Goal: Task Accomplishment & Management: Manage account settings

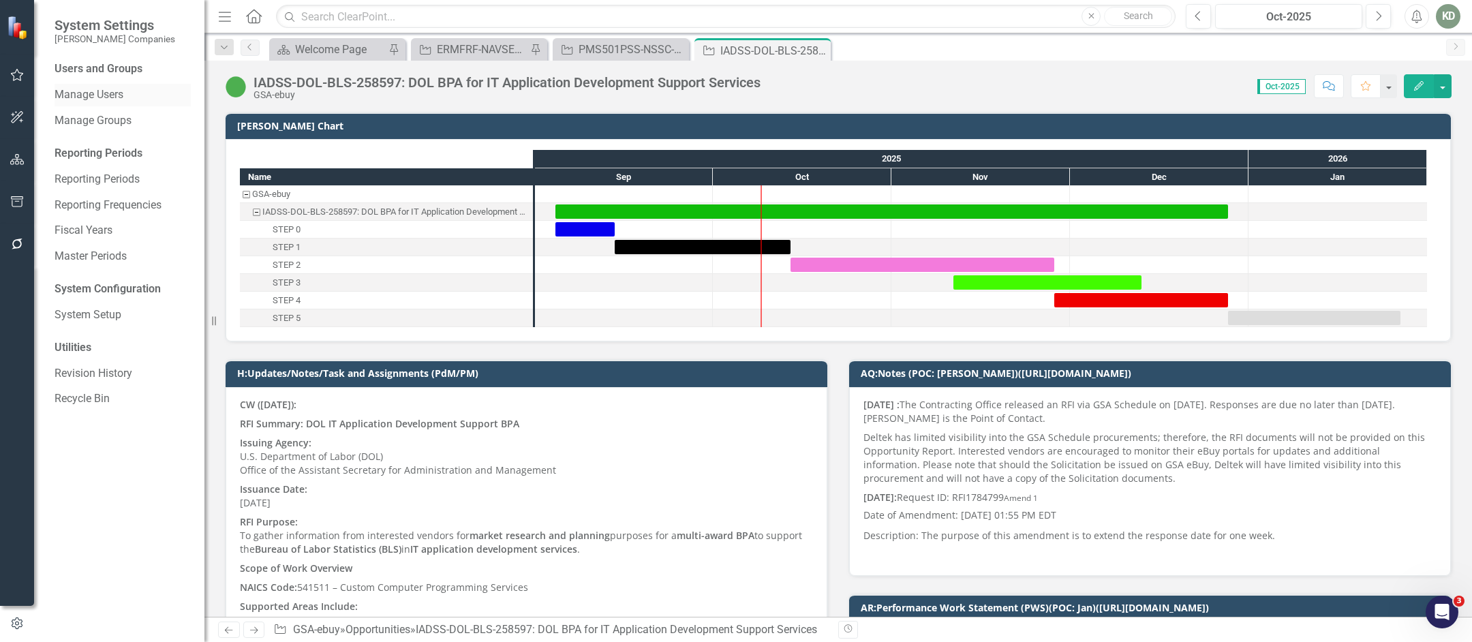
click at [92, 103] on div "Manage Users" at bounding box center [123, 95] width 136 height 22
click at [123, 96] on link "Manage Users" at bounding box center [123, 95] width 136 height 16
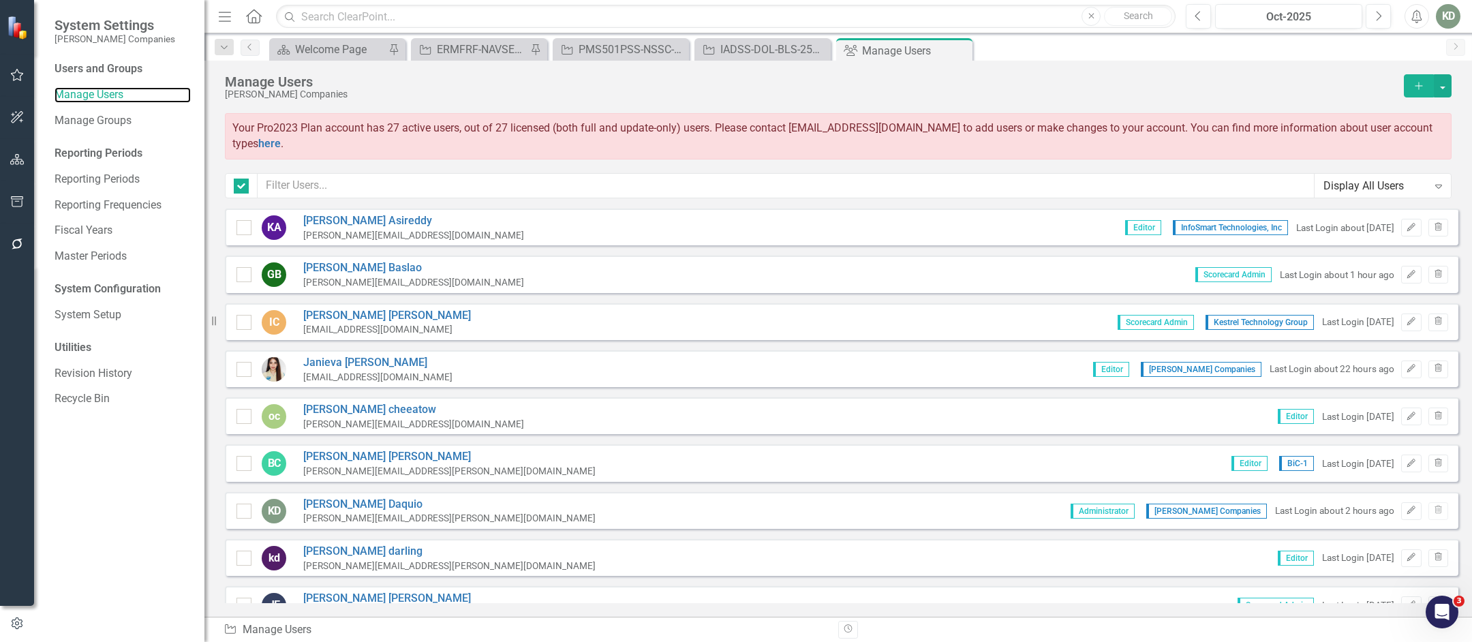
checkbox input "false"
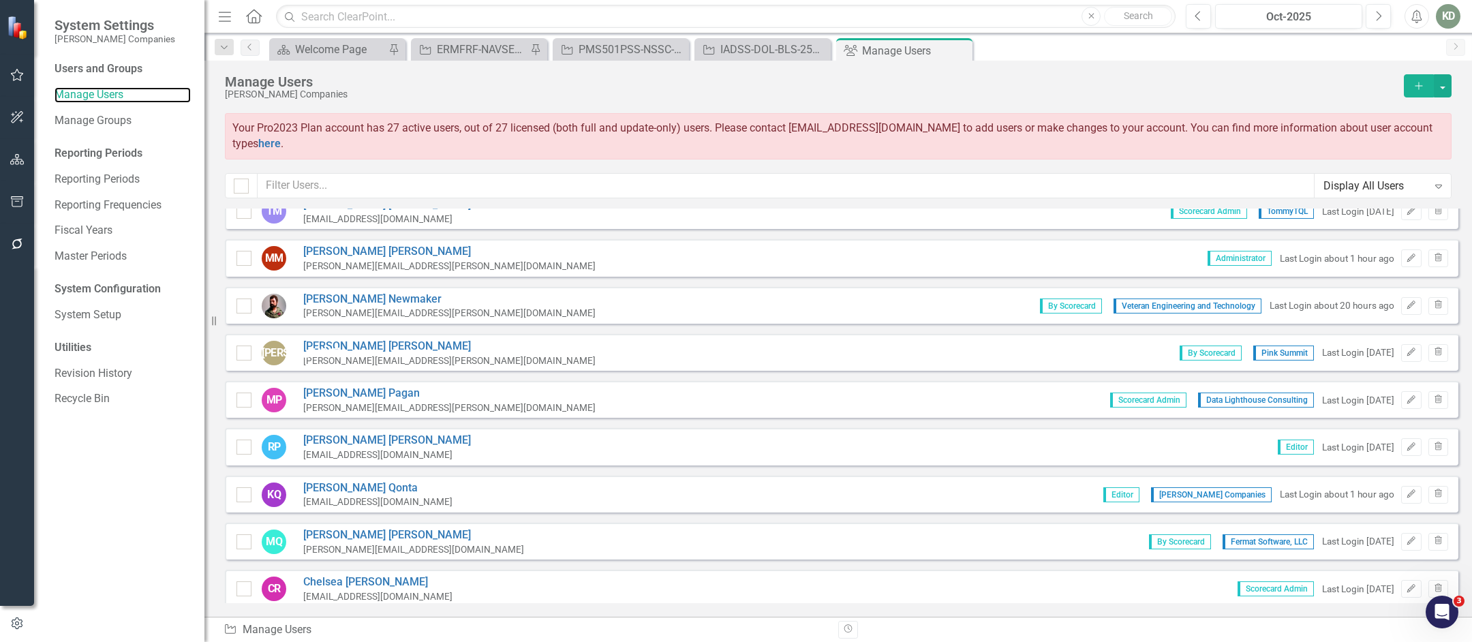
scroll to position [148, 0]
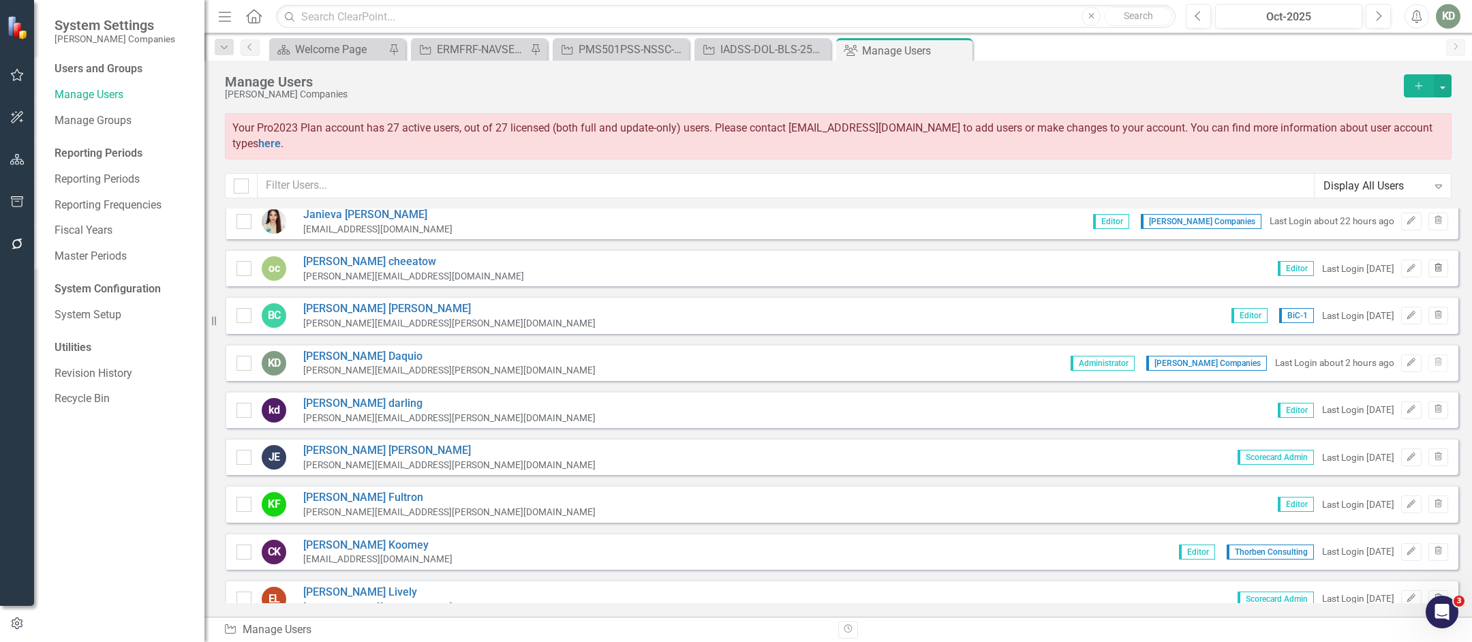
click at [1434, 266] on icon "Trash" at bounding box center [1439, 268] width 10 height 8
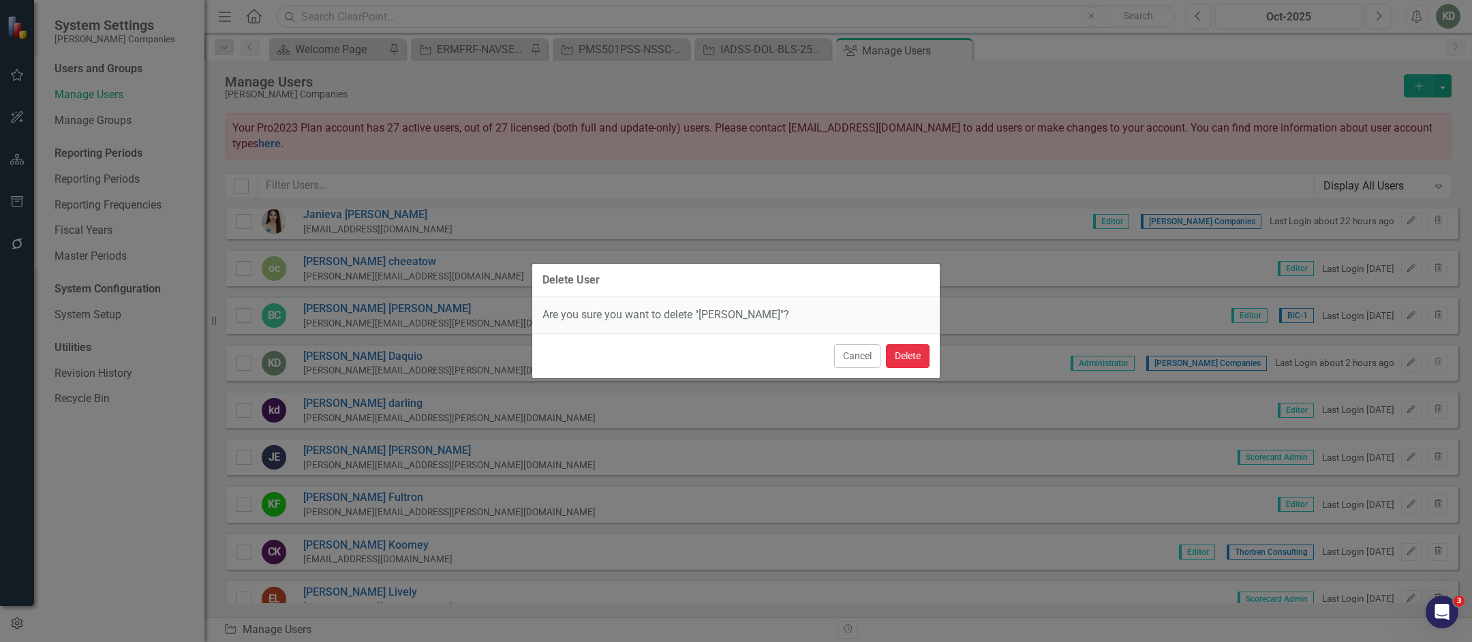
click at [922, 354] on button "Delete" at bounding box center [908, 356] width 44 height 24
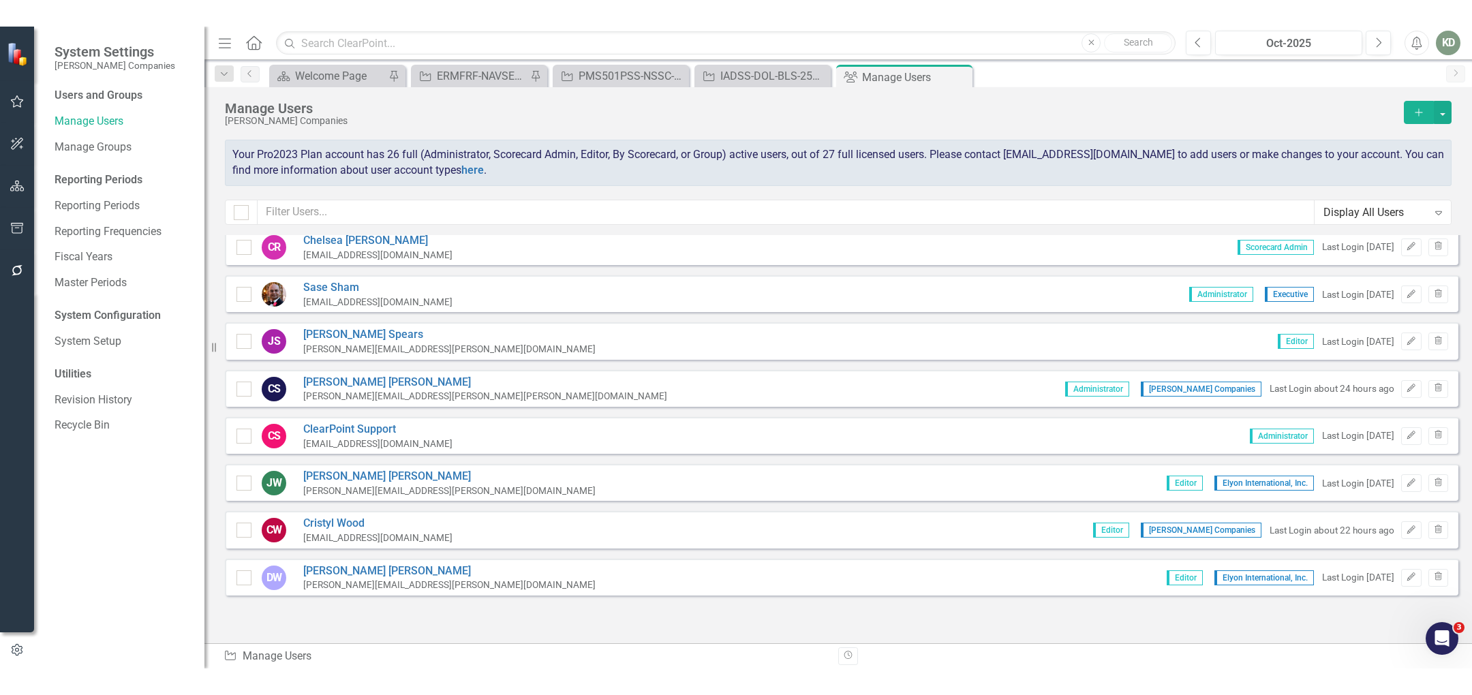
scroll to position [0, 0]
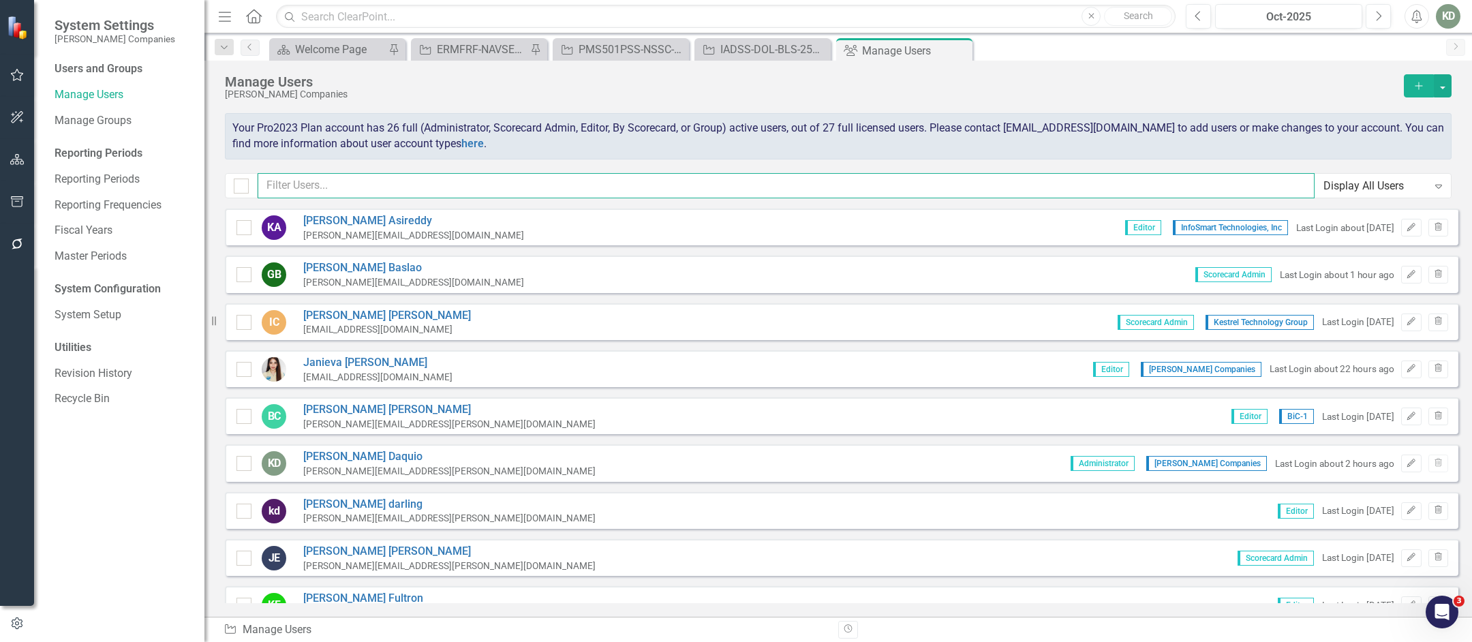
click at [579, 189] on input "text" at bounding box center [786, 185] width 1057 height 25
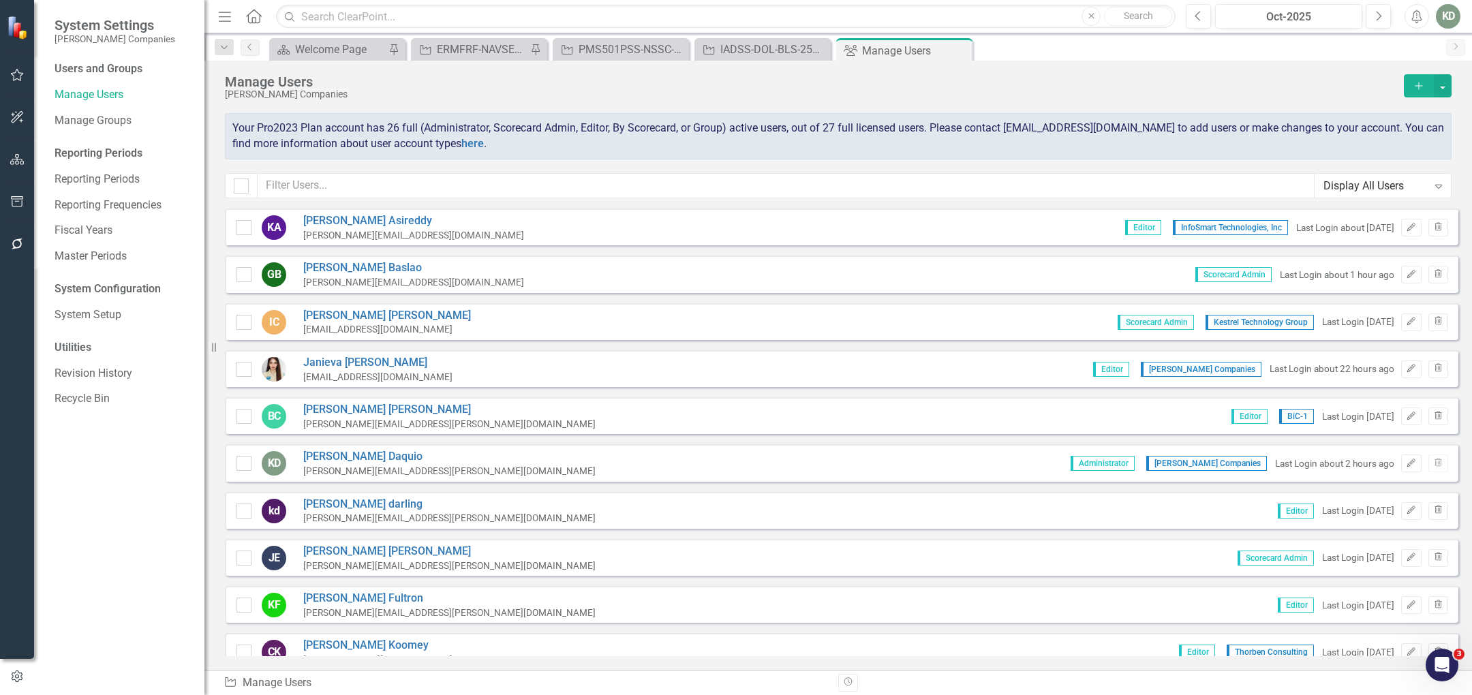
click at [1422, 92] on button "Add" at bounding box center [1419, 85] width 30 height 23
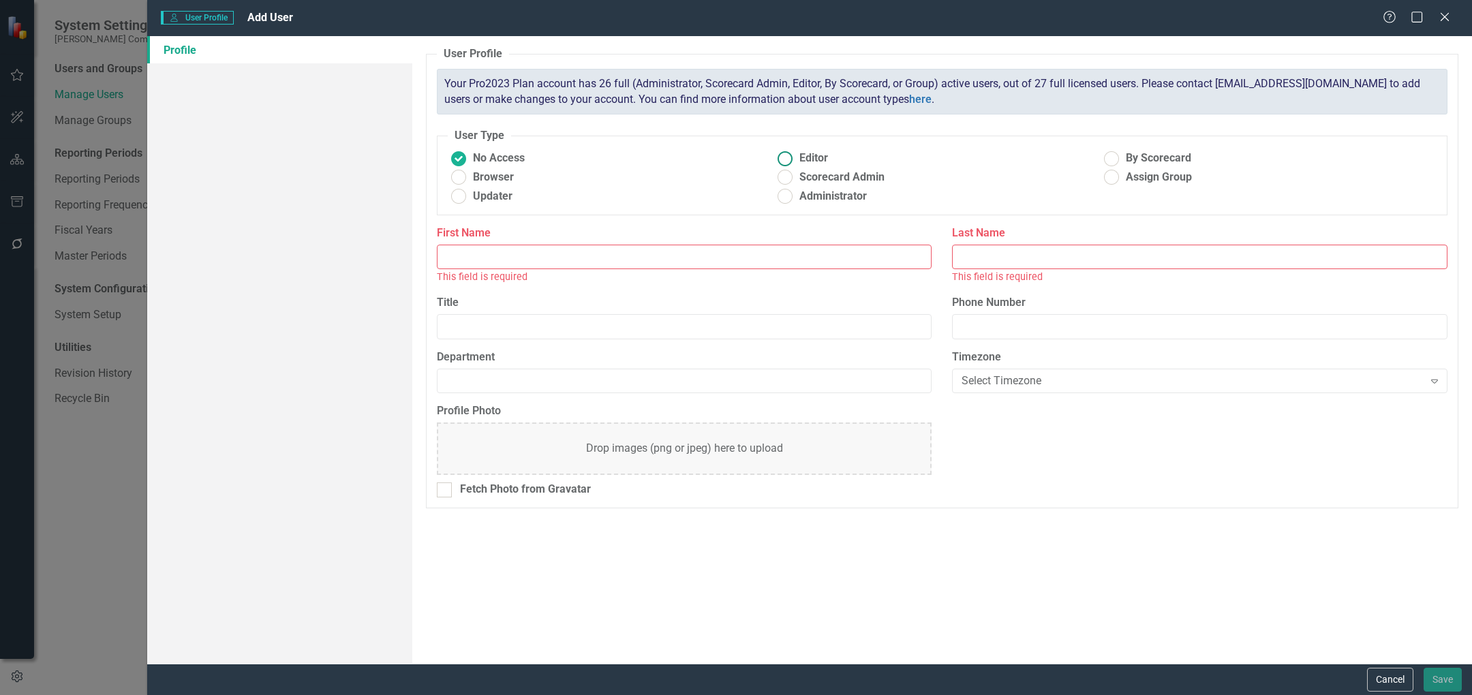
click at [785, 157] on ins at bounding box center [784, 158] width 21 height 21
click at [785, 157] on input "Editor" at bounding box center [784, 158] width 21 height 21
radio input "true"
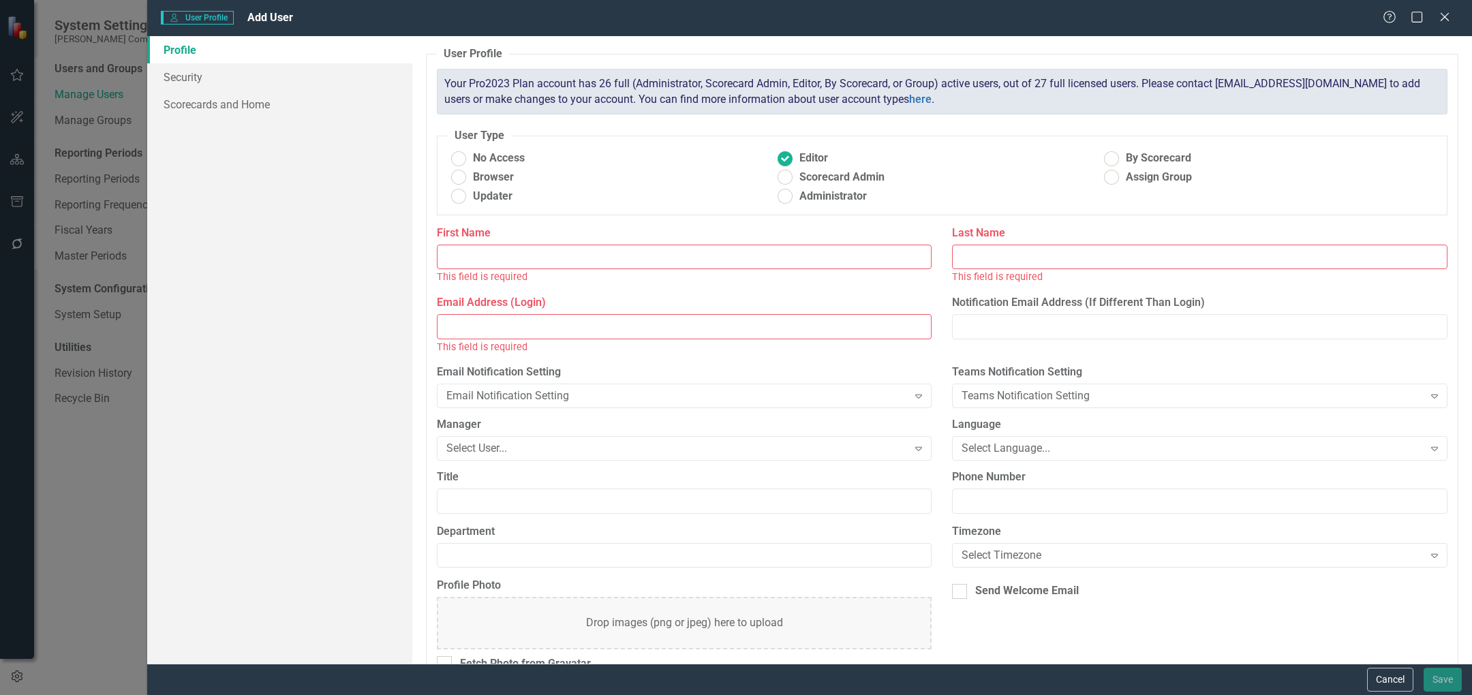
click at [622, 256] on input "First Name" at bounding box center [685, 257] width 496 height 25
click at [377, 312] on div "Profile Security Scorecards and Home" at bounding box center [279, 350] width 265 height 628
click at [470, 322] on input "Email Address (Login)" at bounding box center [685, 326] width 496 height 25
paste input "dasi.gaffud@stahl-companies.com"
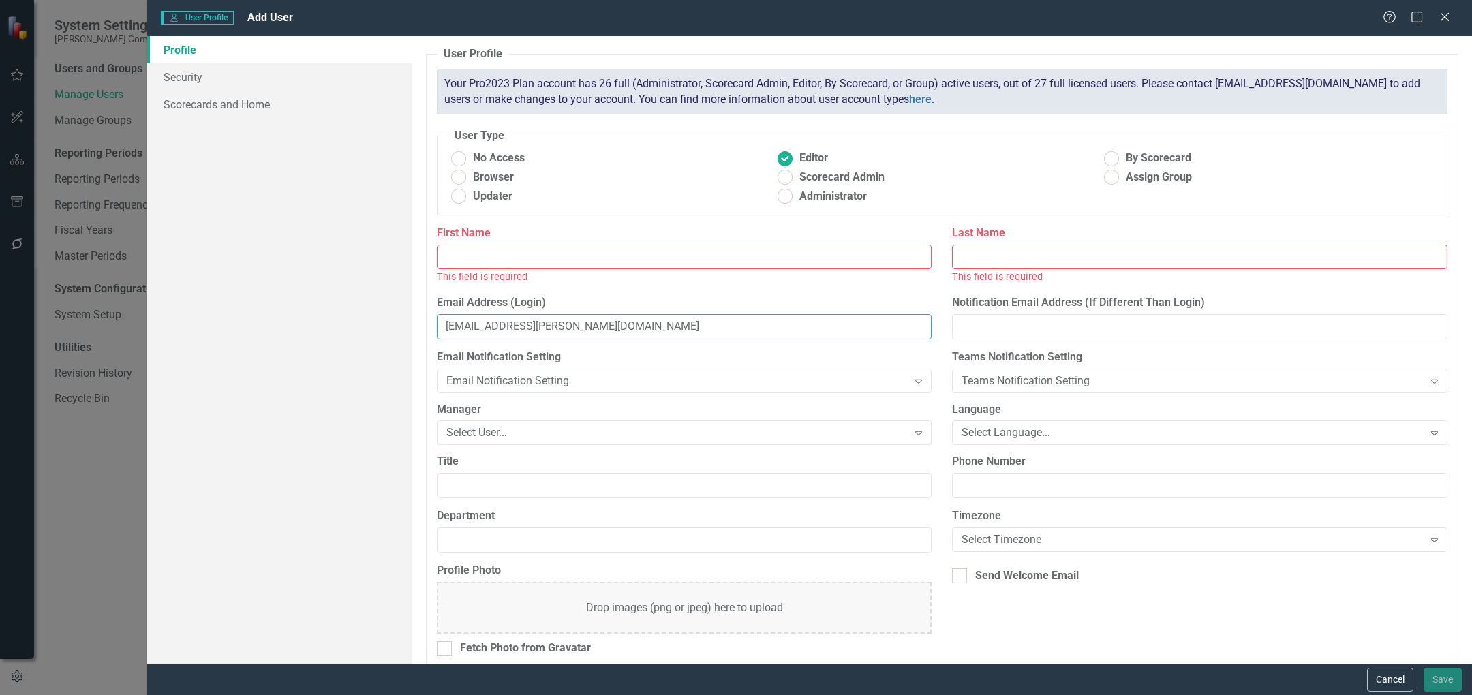
drag, startPoint x: 500, startPoint y: 327, endPoint x: 444, endPoint y: 316, distance: 57.0
click at [429, 327] on div "Email Address (Login) dasi.gaffud@stahl-companies.com" at bounding box center [685, 322] width 516 height 55
type input "dasi.gaffud@stahl-companies.com"
click at [495, 256] on input "First Name" at bounding box center [685, 257] width 496 height 25
paste input "dasi.gaffud"
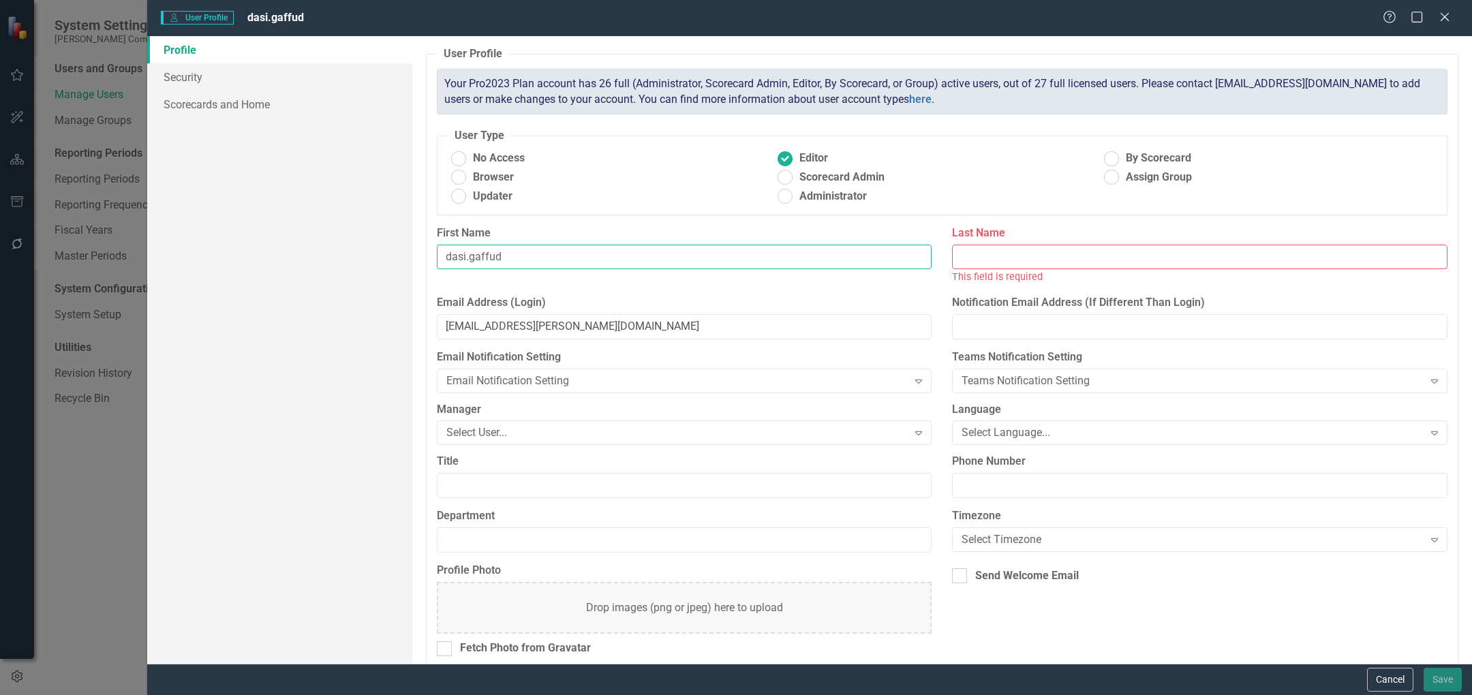
drag, startPoint x: 470, startPoint y: 258, endPoint x: 551, endPoint y: 264, distance: 82.0
click at [551, 264] on input "dasi.gaffud" at bounding box center [685, 257] width 496 height 25
type input "dasi"
drag, startPoint x: 1005, startPoint y: 250, endPoint x: 998, endPoint y: 252, distance: 7.8
click at [1005, 250] on input "Last Name" at bounding box center [1200, 257] width 496 height 25
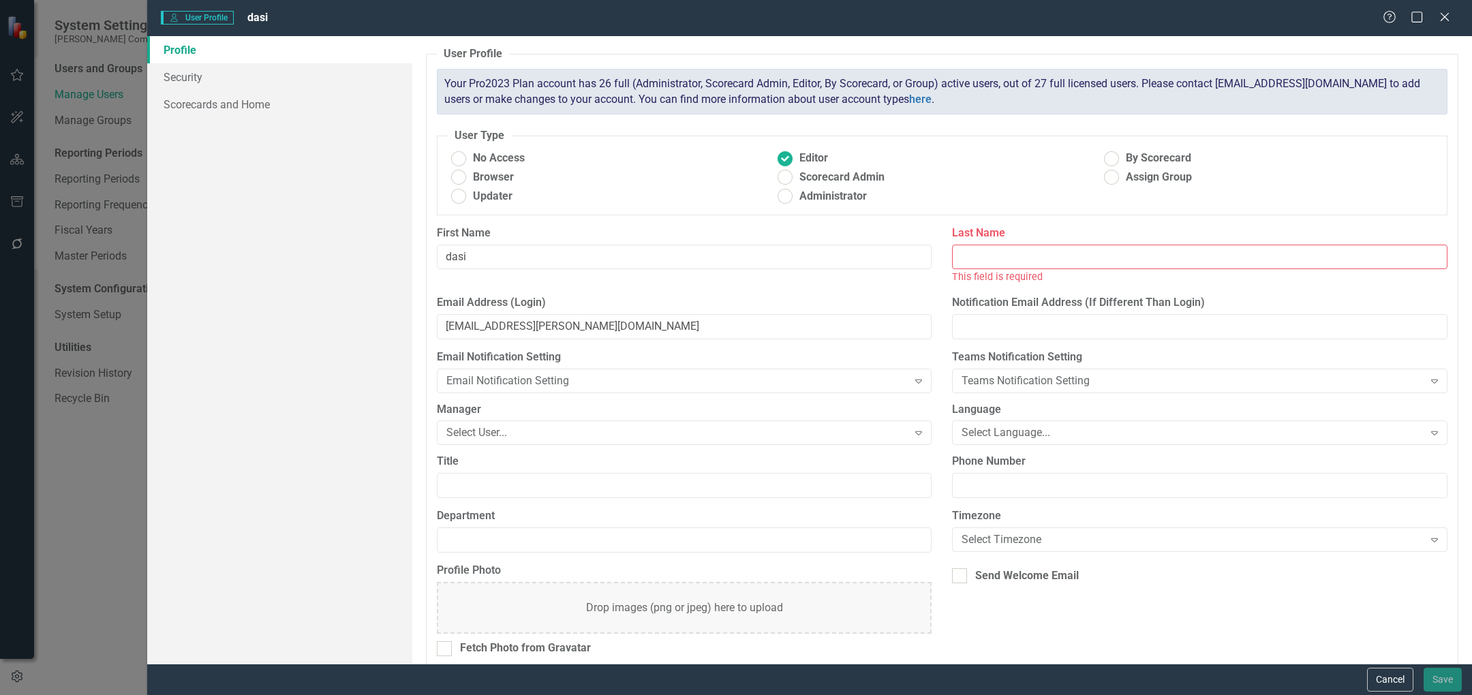
paste input "gaffud"
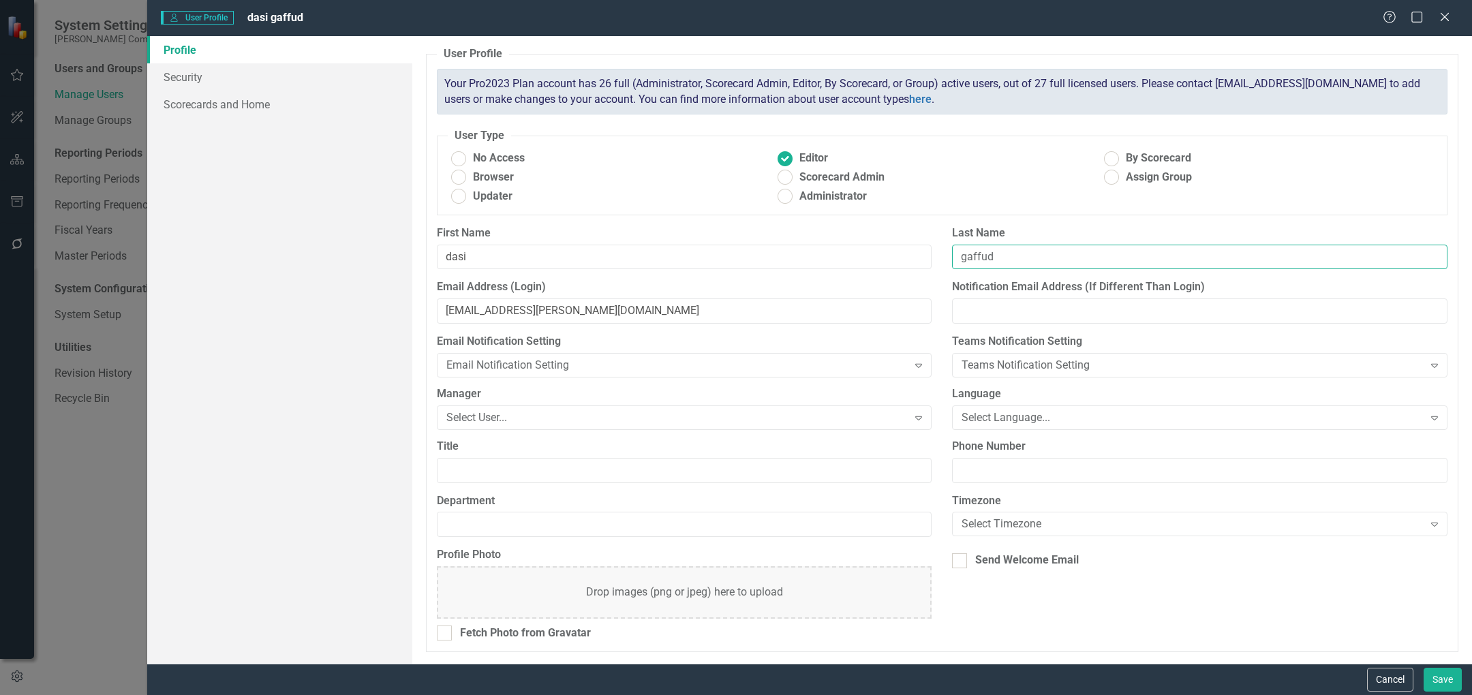
drag, startPoint x: 965, startPoint y: 261, endPoint x: 939, endPoint y: 264, distance: 26.7
click at [939, 264] on div "First Name dasi Last Name gaffud" at bounding box center [942, 253] width 1031 height 55
type input "Gaffud"
drag, startPoint x: 453, startPoint y: 262, endPoint x: 441, endPoint y: 262, distance: 11.6
click at [441, 262] on input "dasi" at bounding box center [685, 257] width 496 height 25
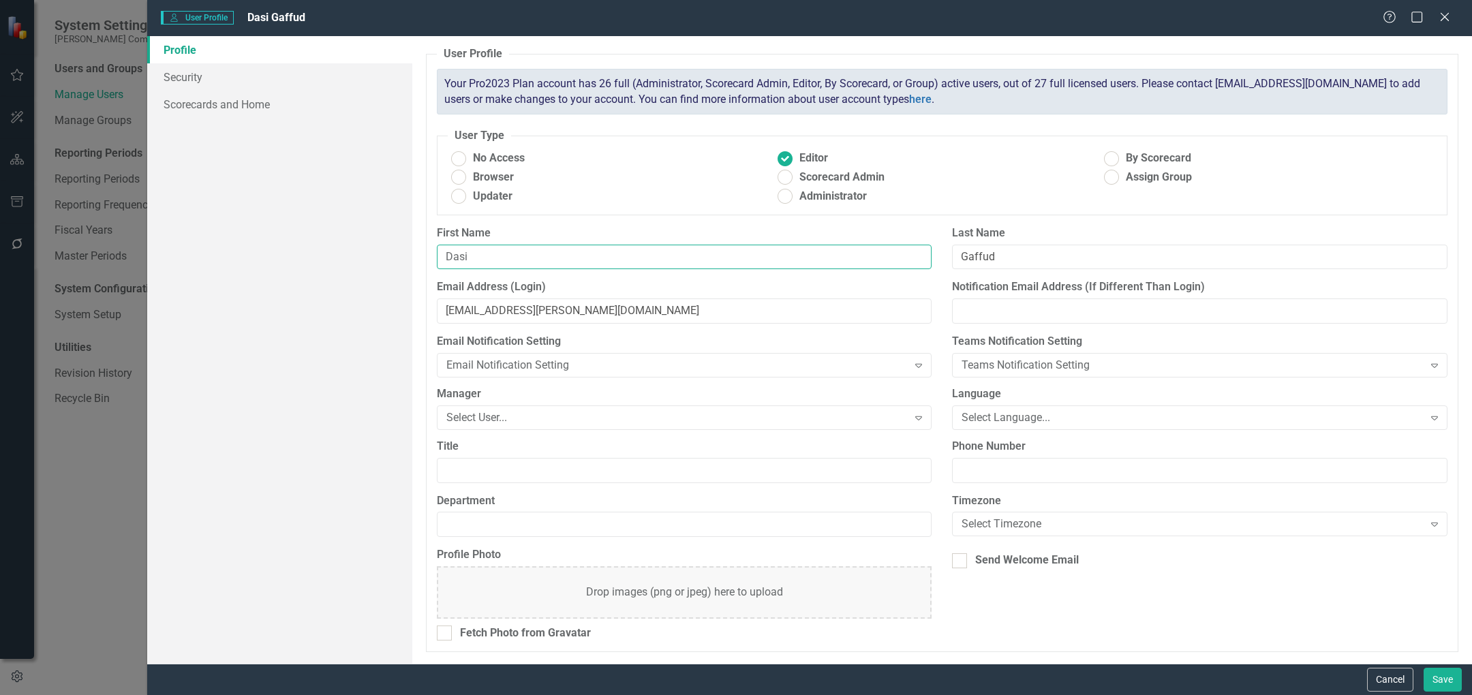
type input "Dasi"
click at [421, 245] on div "User Profile ClearPoint has a wealth of options to help you ensure that people …" at bounding box center [942, 350] width 1060 height 628
click at [220, 85] on link "Security" at bounding box center [279, 76] width 265 height 27
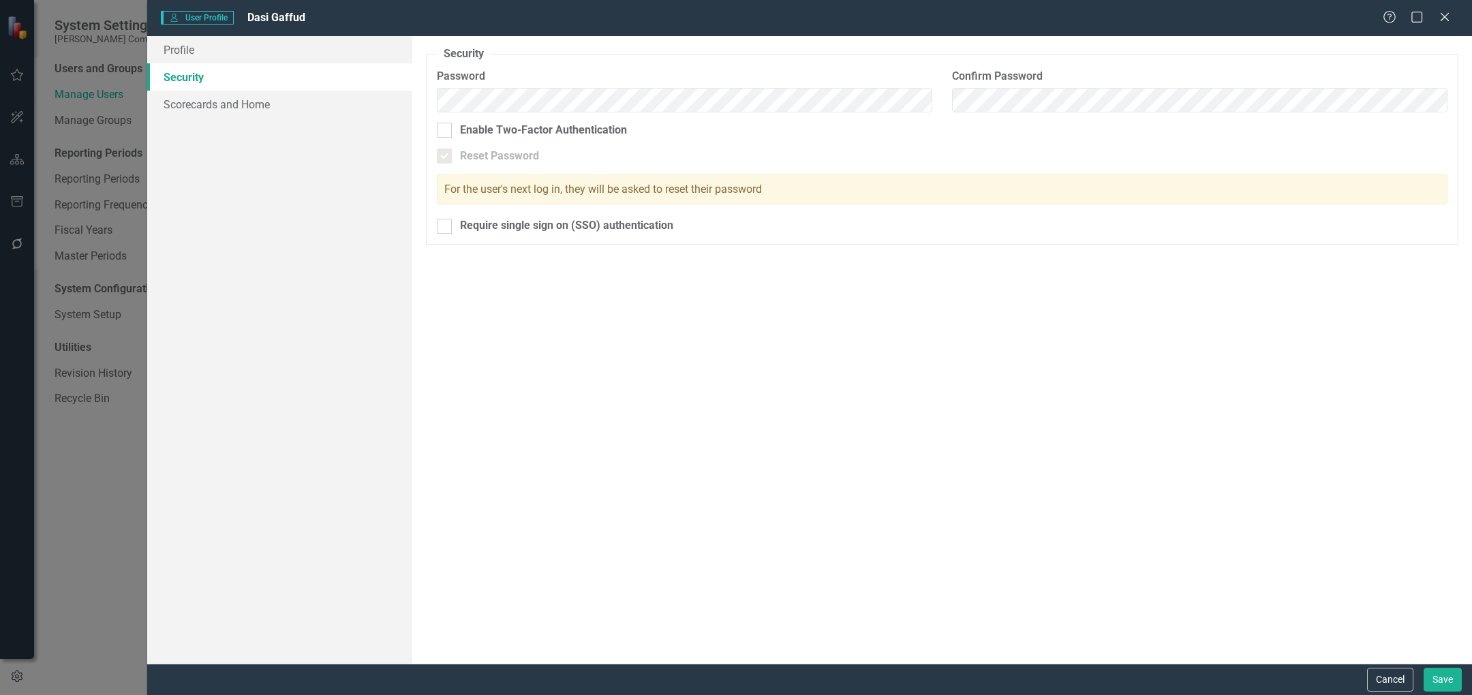
click at [878, 265] on div "Security As an administrator, you can use this page to set the user's password,…" at bounding box center [942, 350] width 1060 height 628
click at [190, 105] on link "Scorecards and Home" at bounding box center [279, 104] width 265 height 27
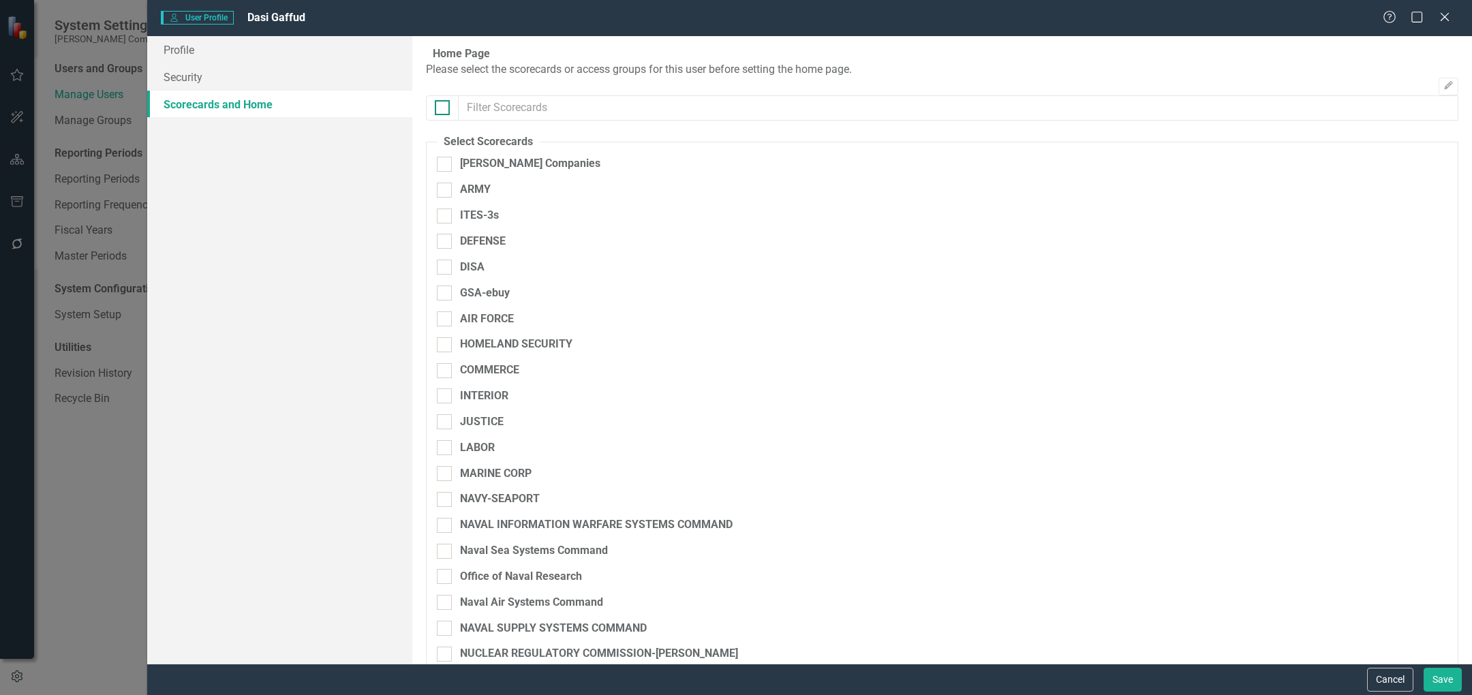
click at [438, 109] on input "checkbox" at bounding box center [439, 104] width 9 height 9
checkbox input "true"
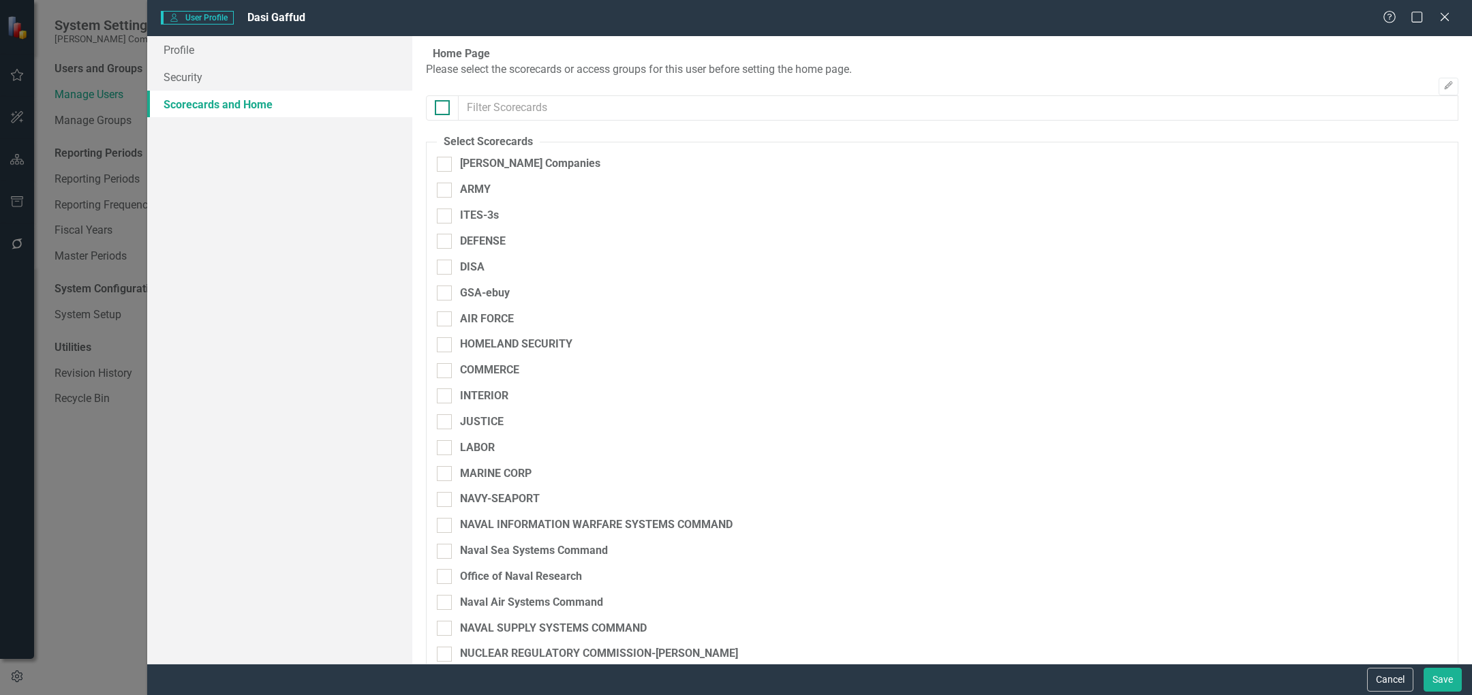
checkbox input "true"
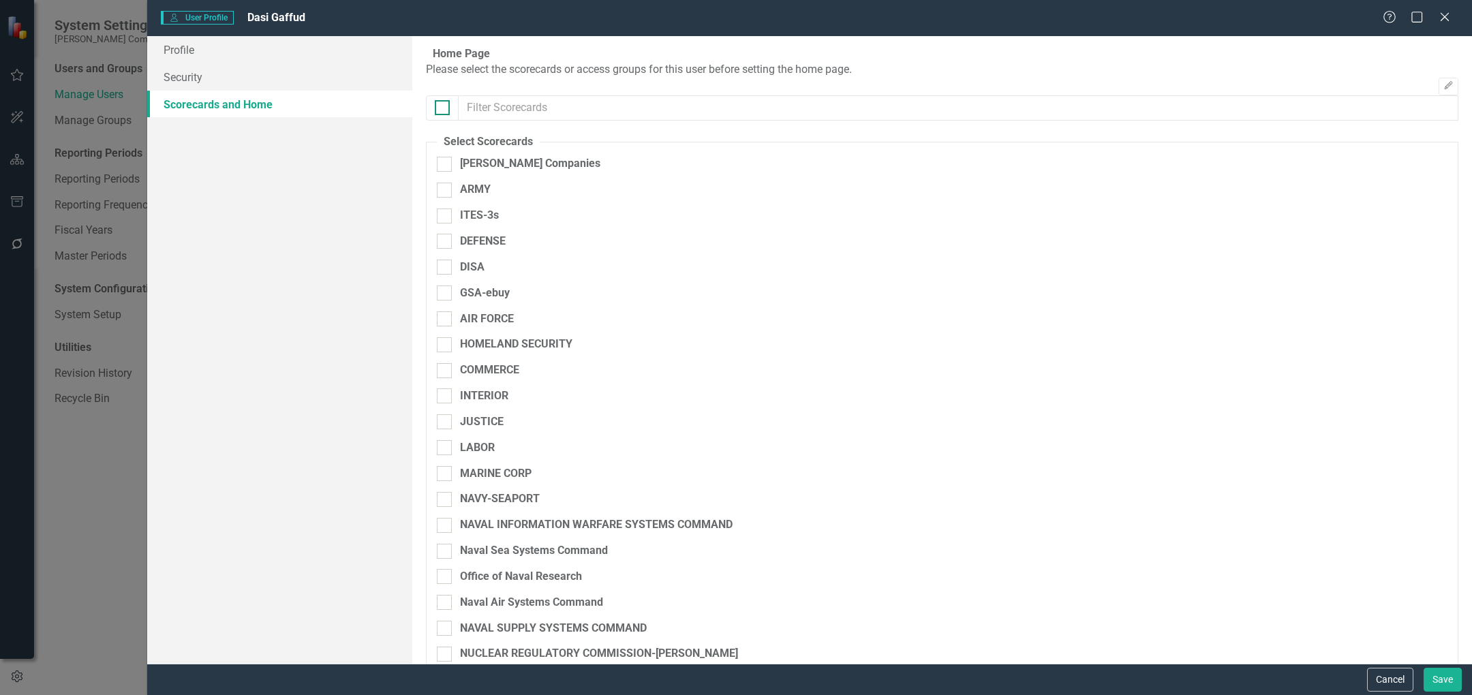
checkbox input "true"
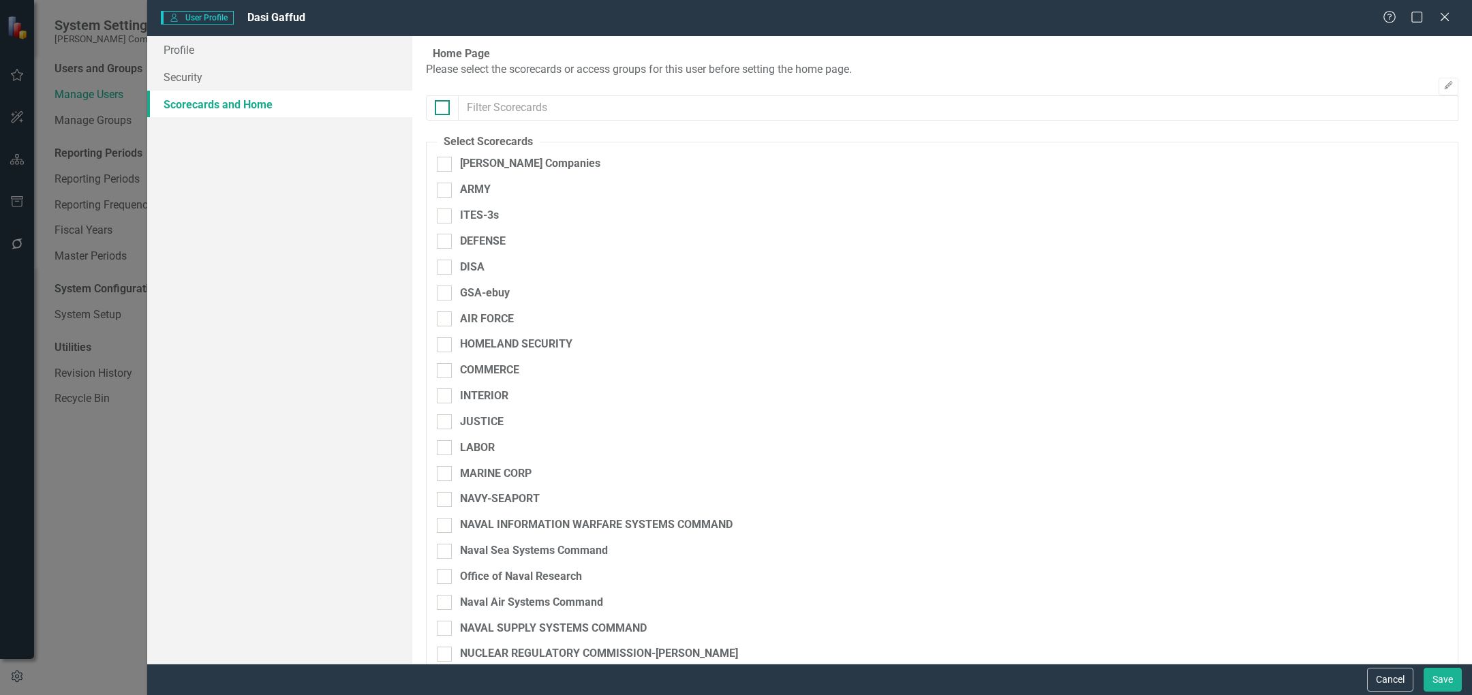
checkbox input "true"
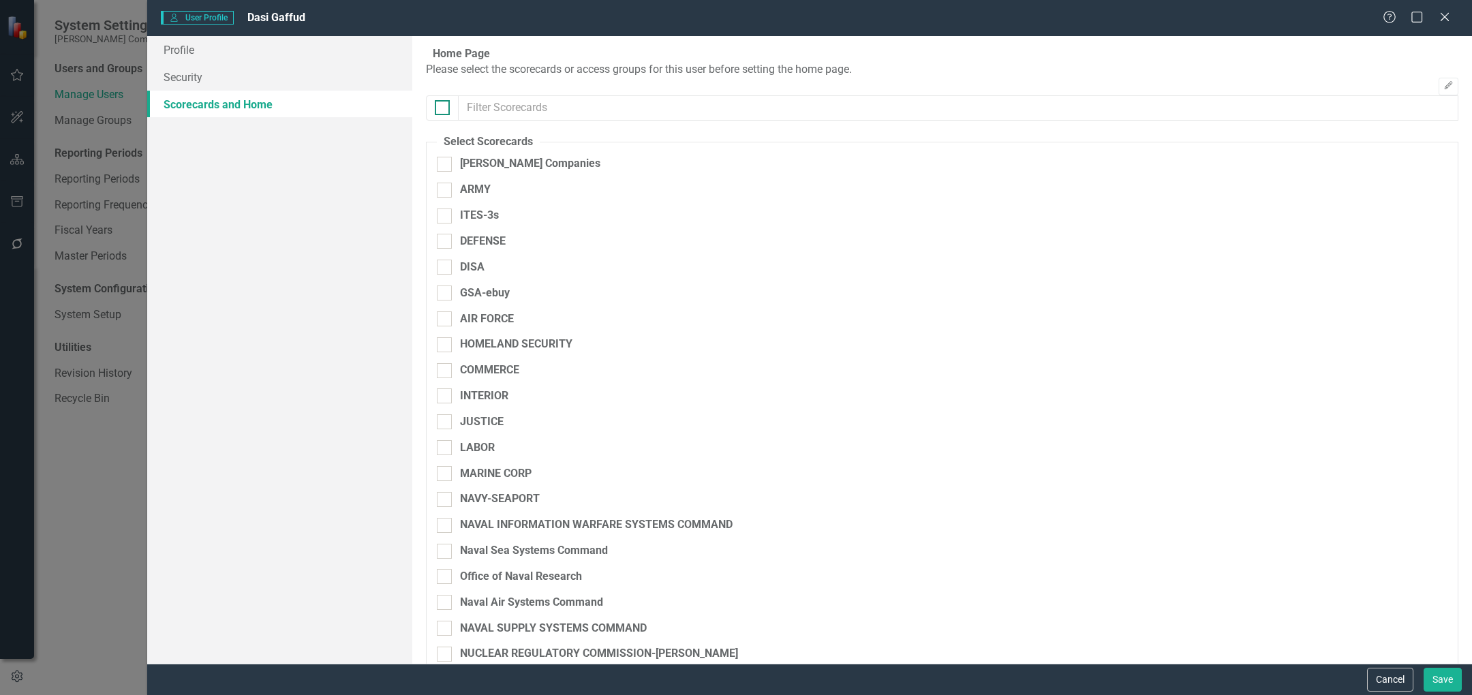
checkbox input "true"
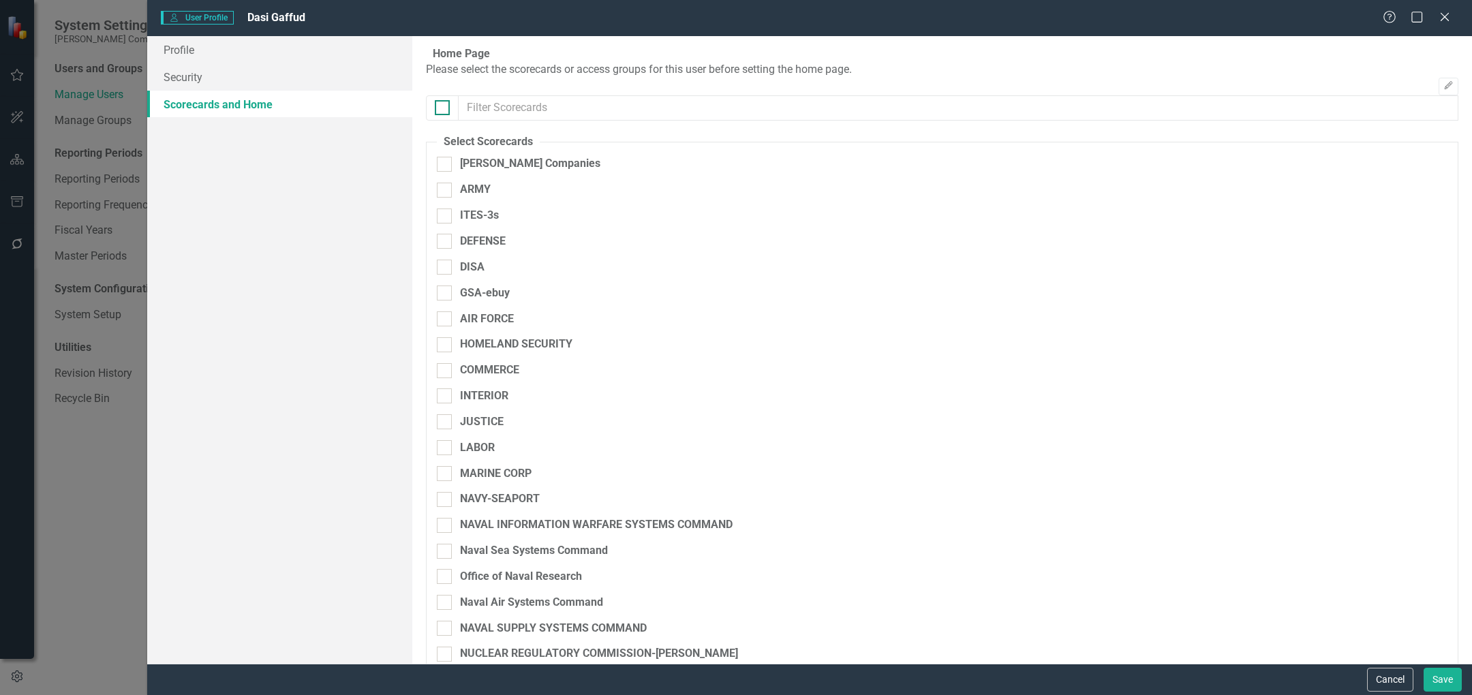
checkbox input "true"
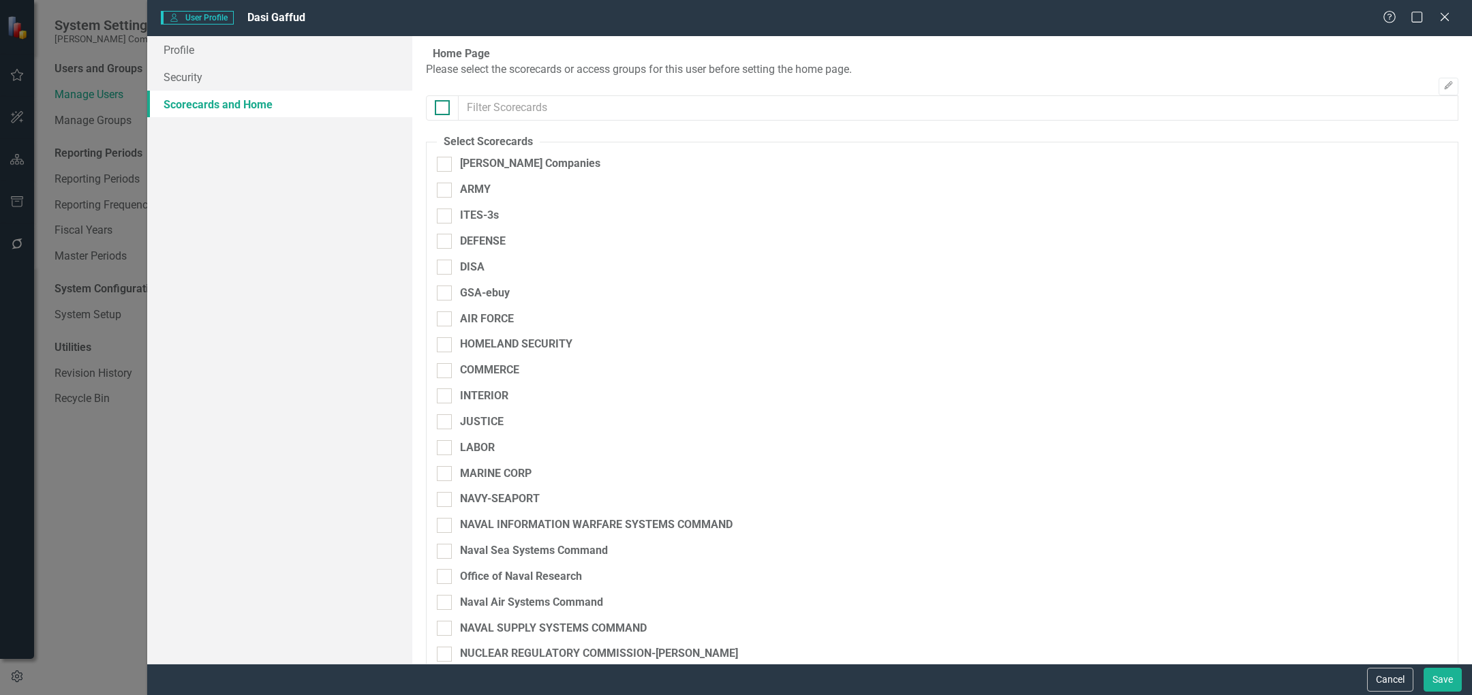
checkbox input "true"
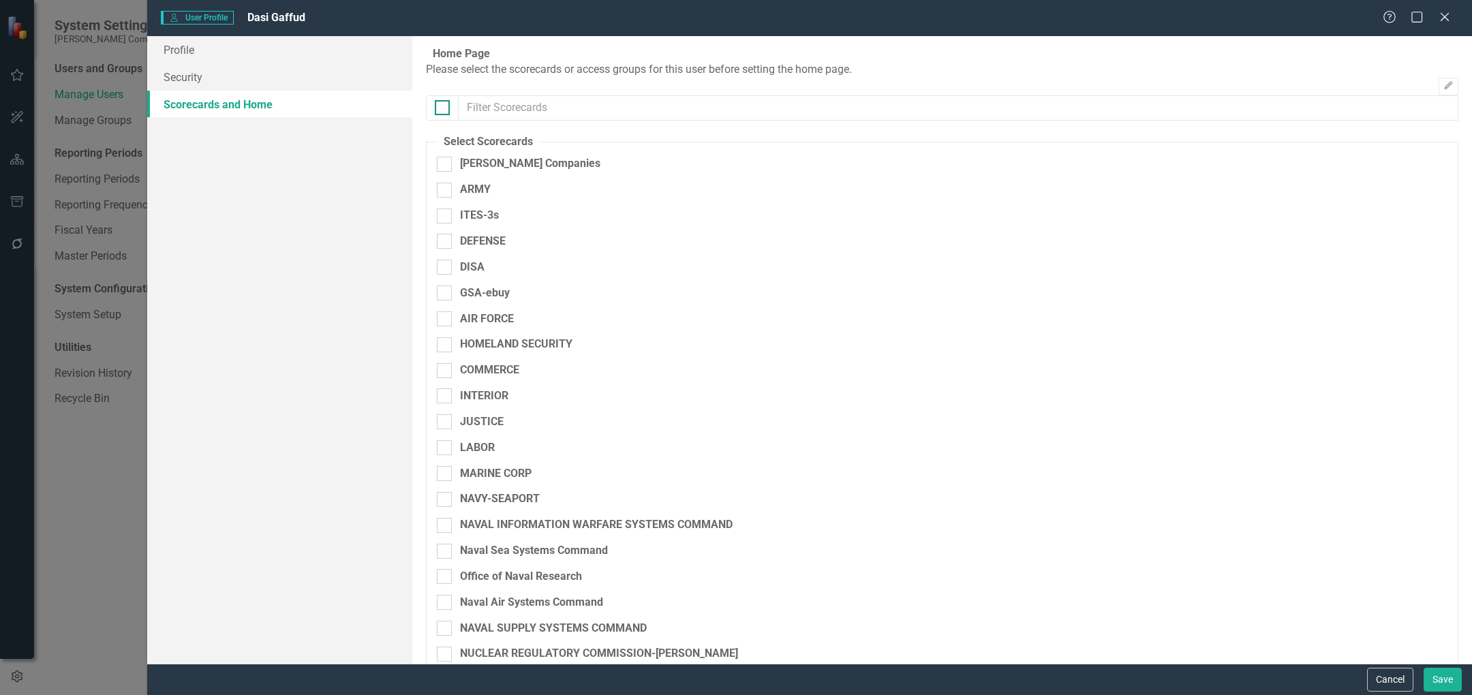
checkbox input "true"
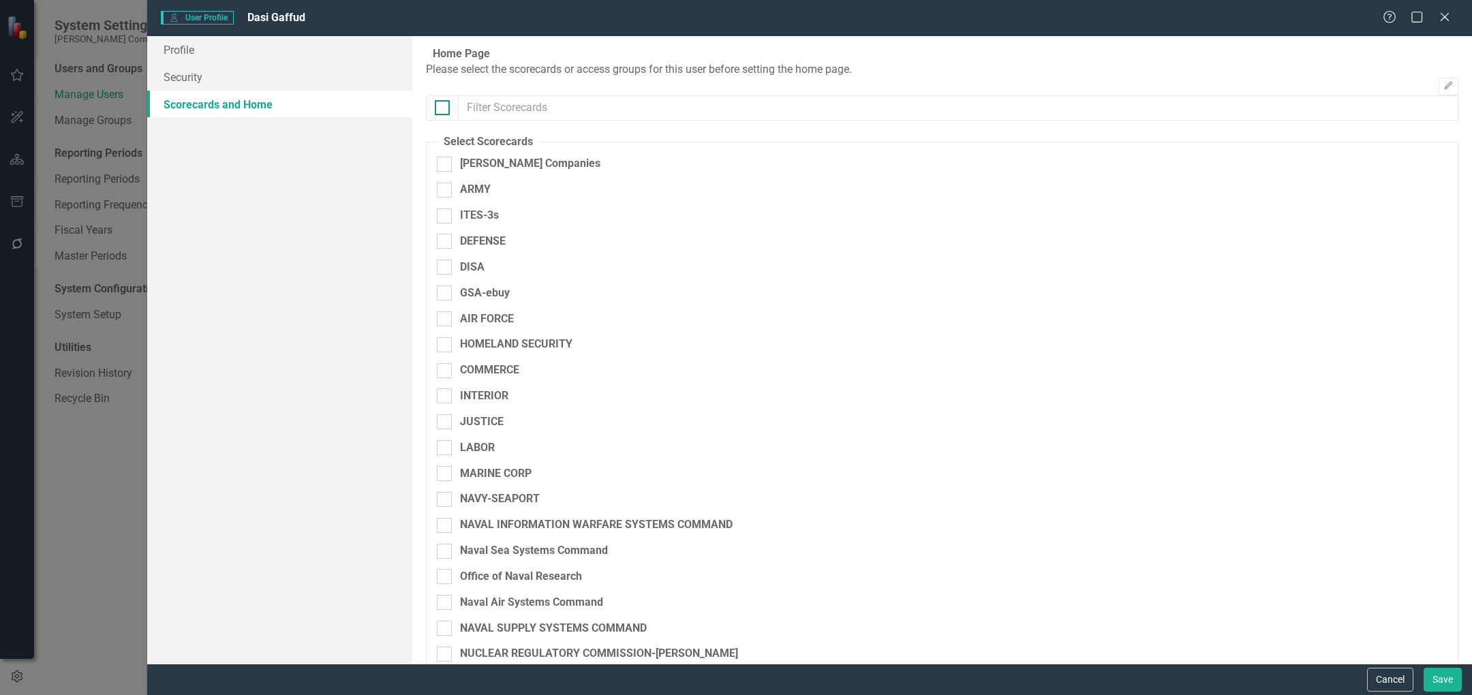
checkbox input "true"
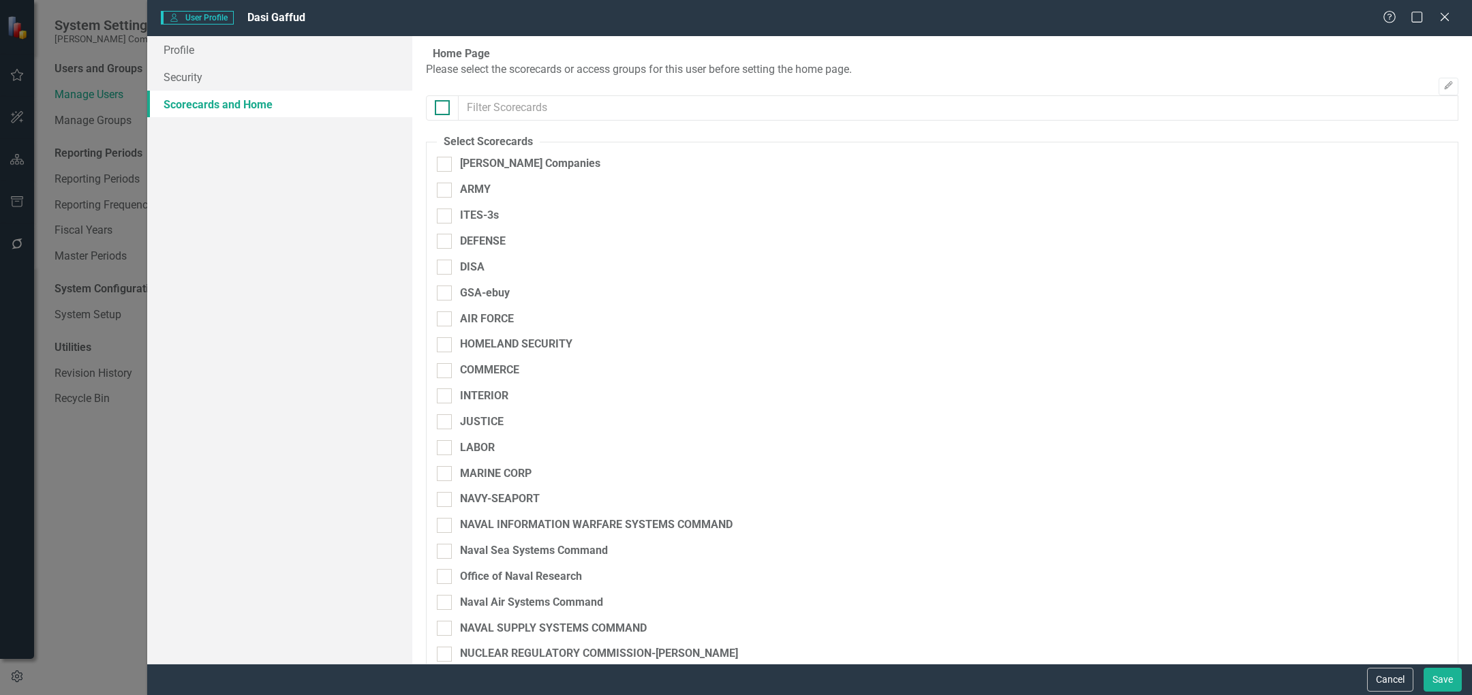
checkbox input "true"
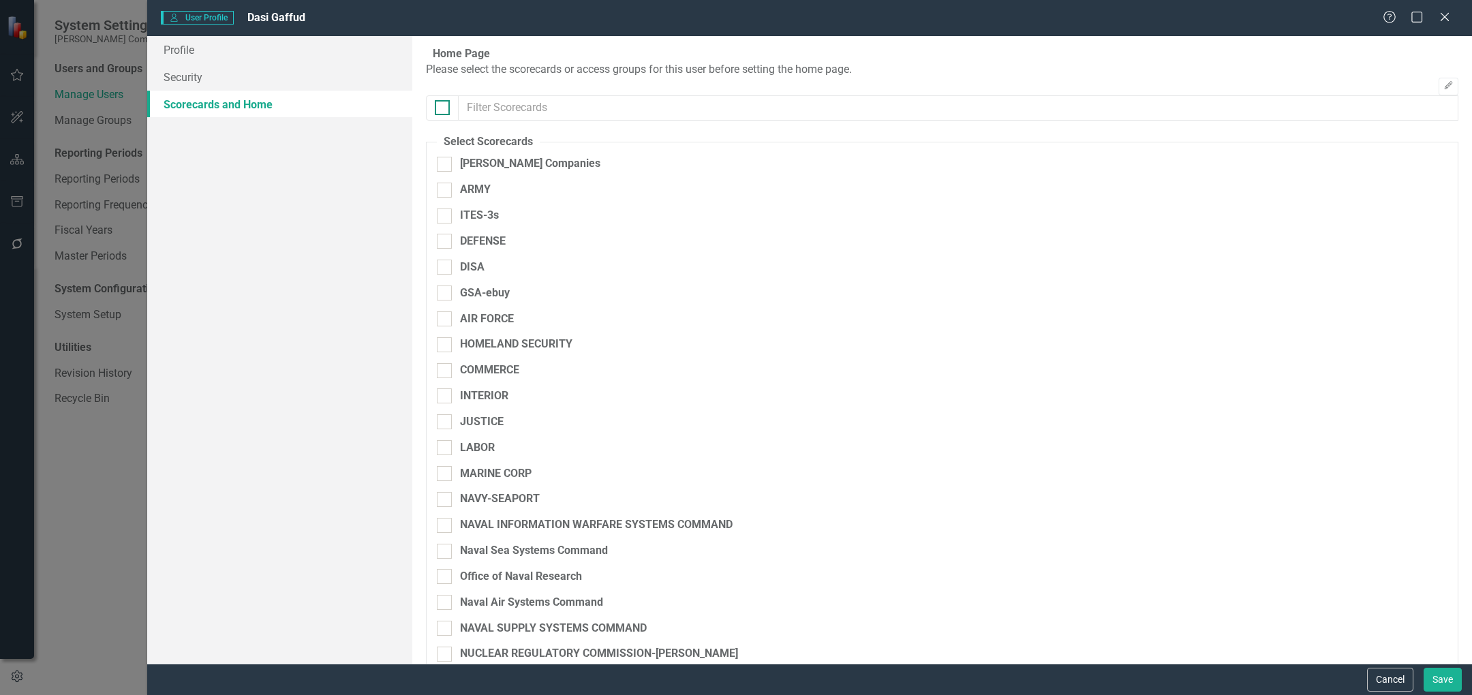
checkbox input "true"
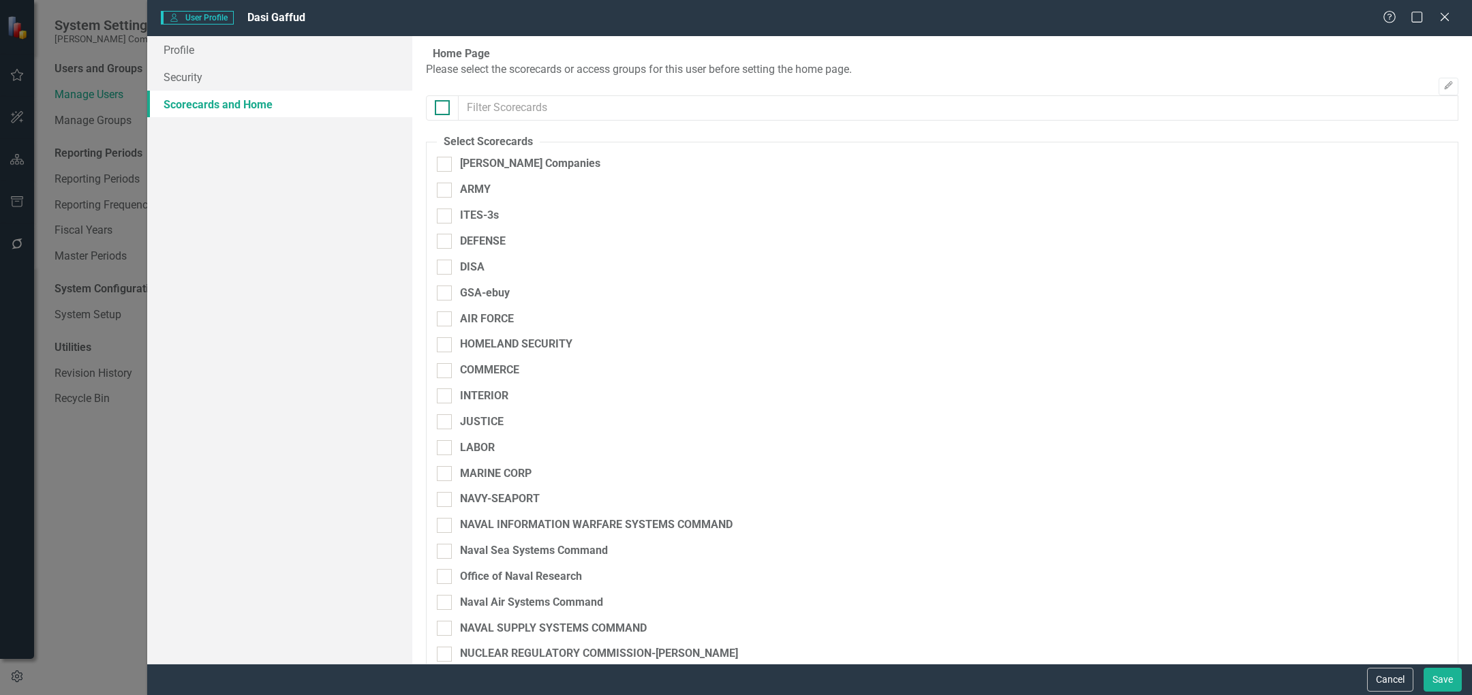
checkbox input "true"
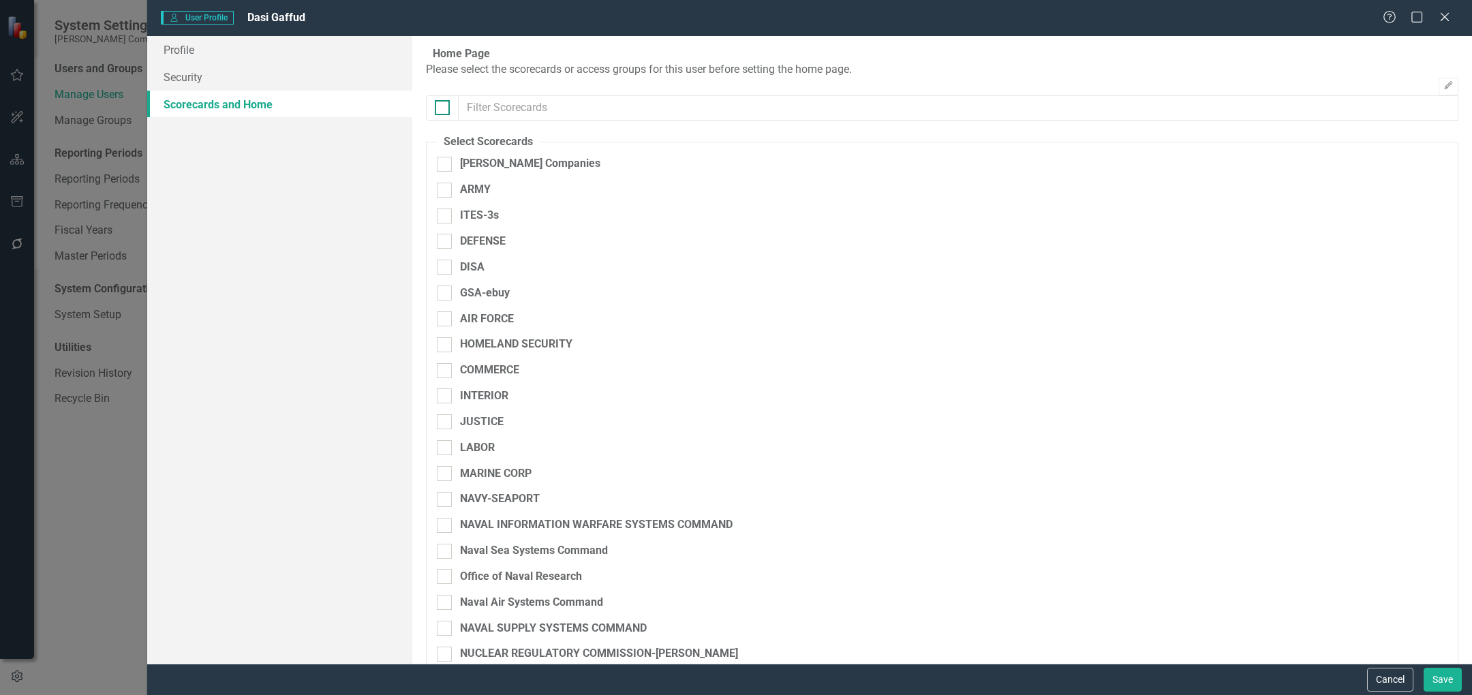
checkbox input "true"
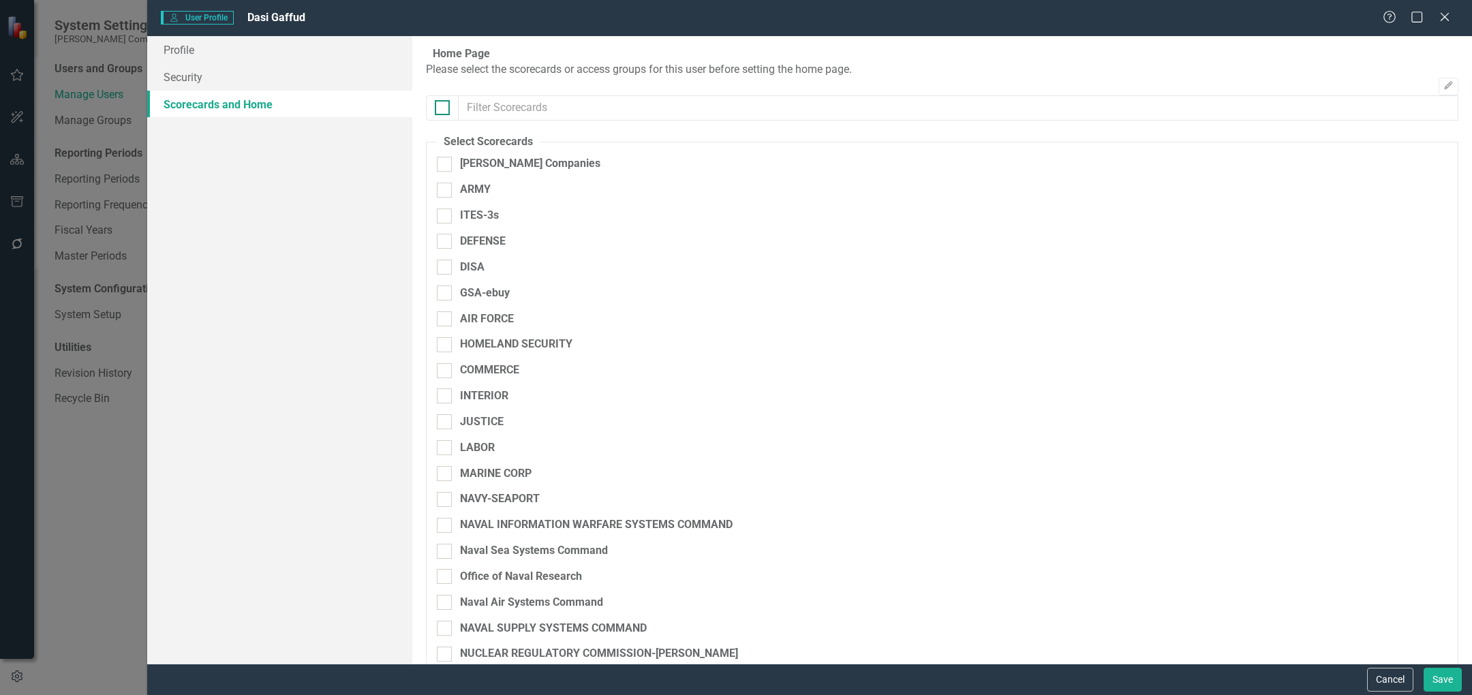
checkbox input "true"
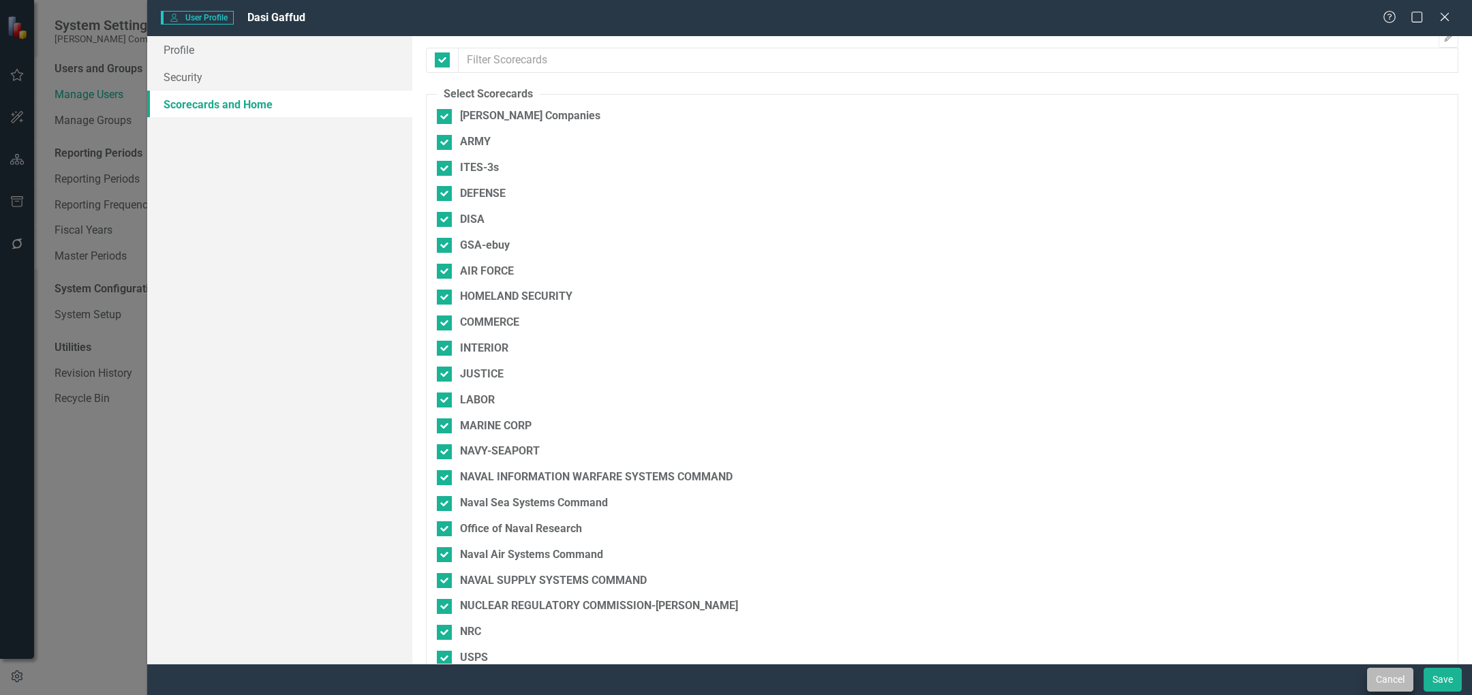
scroll to position [25, 0]
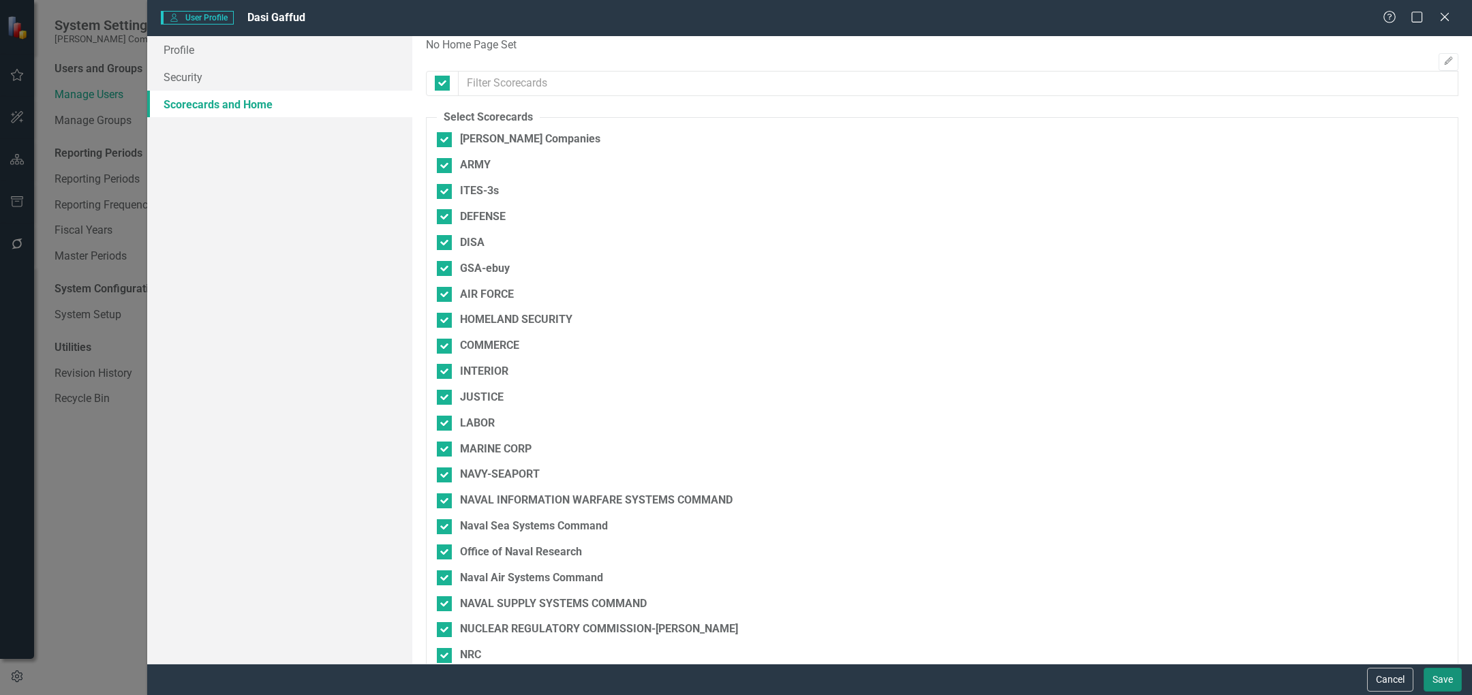
click at [1450, 641] on button "Save" at bounding box center [1443, 680] width 38 height 24
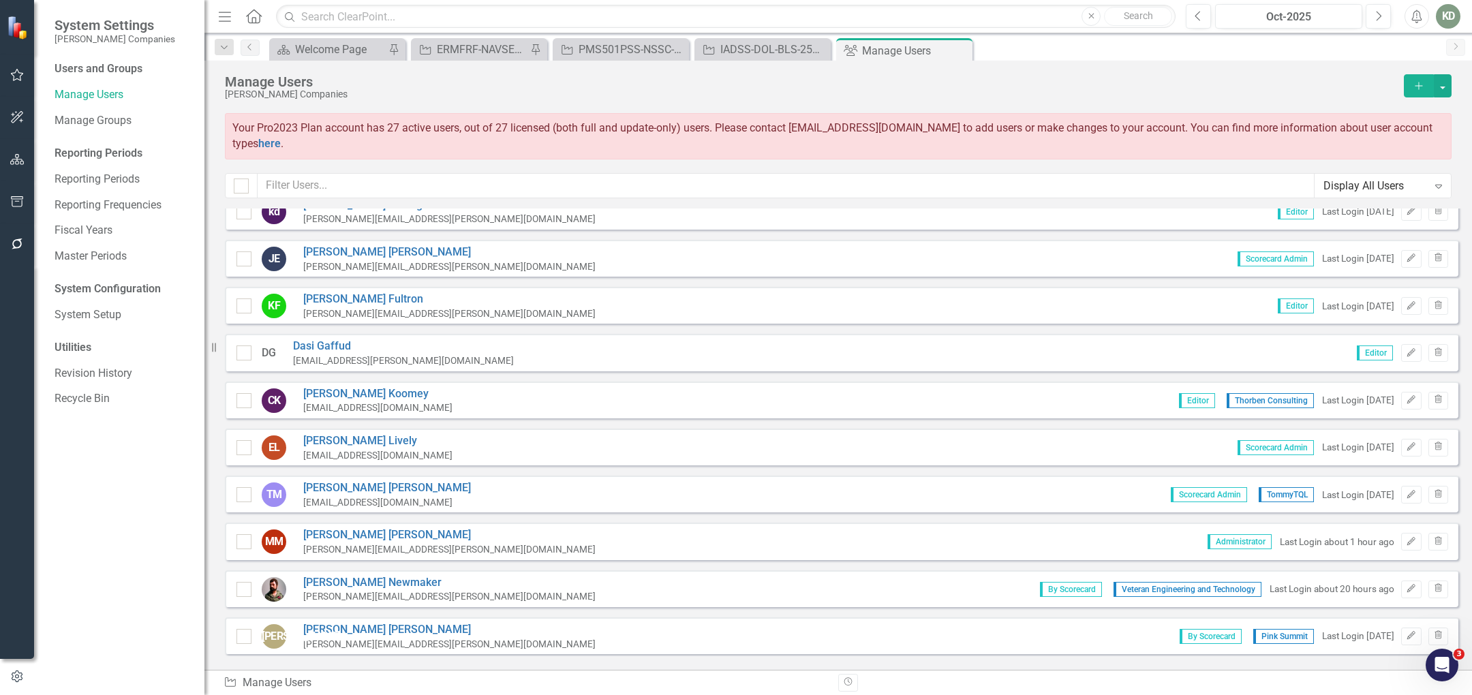
scroll to position [76, 0]
